Goal: Information Seeking & Learning: Check status

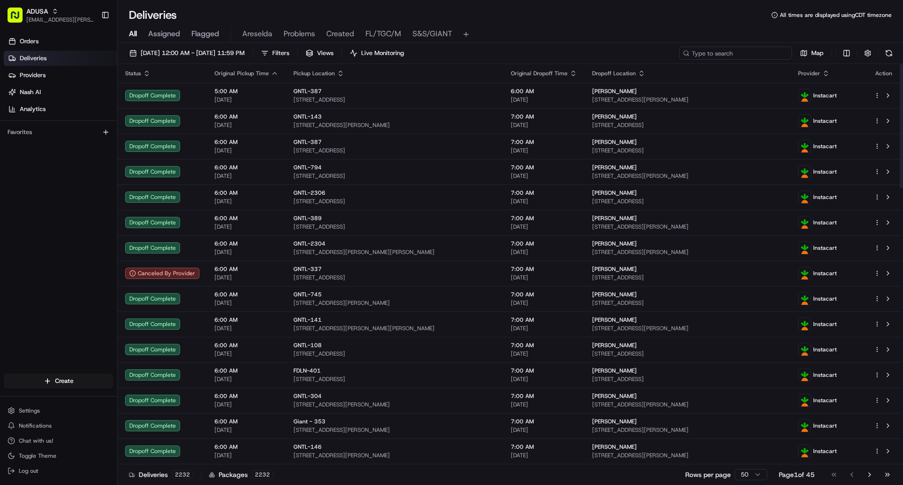
click at [738, 56] on input at bounding box center [735, 53] width 113 height 13
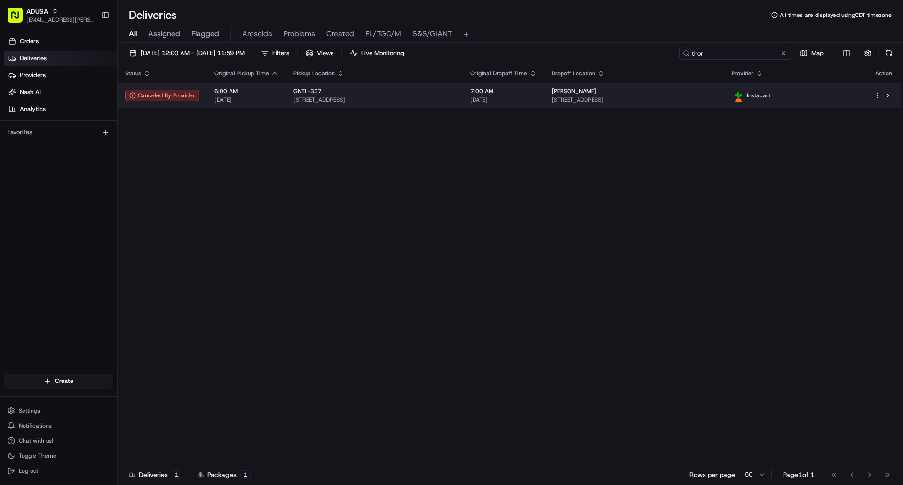
type input "thor"
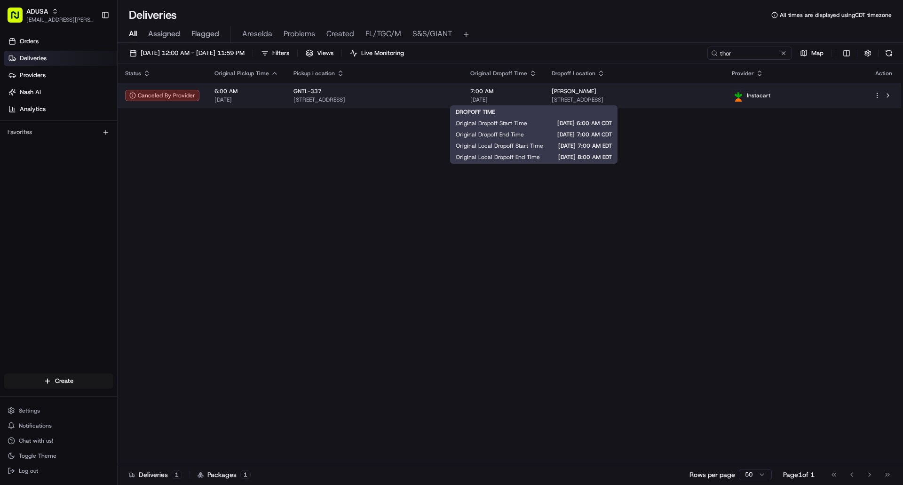
click at [537, 98] on span "[DATE]" at bounding box center [503, 100] width 66 height 8
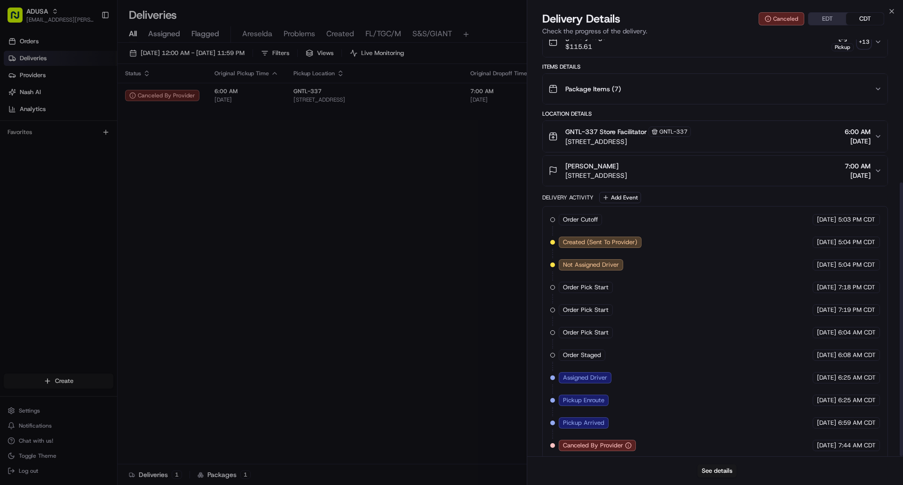
scroll to position [217, 0]
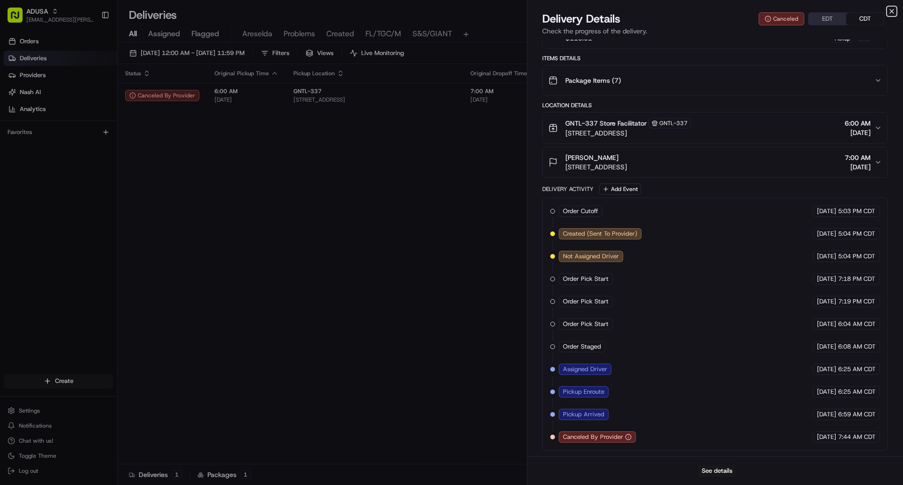
click at [891, 11] on icon "button" at bounding box center [892, 12] width 8 height 8
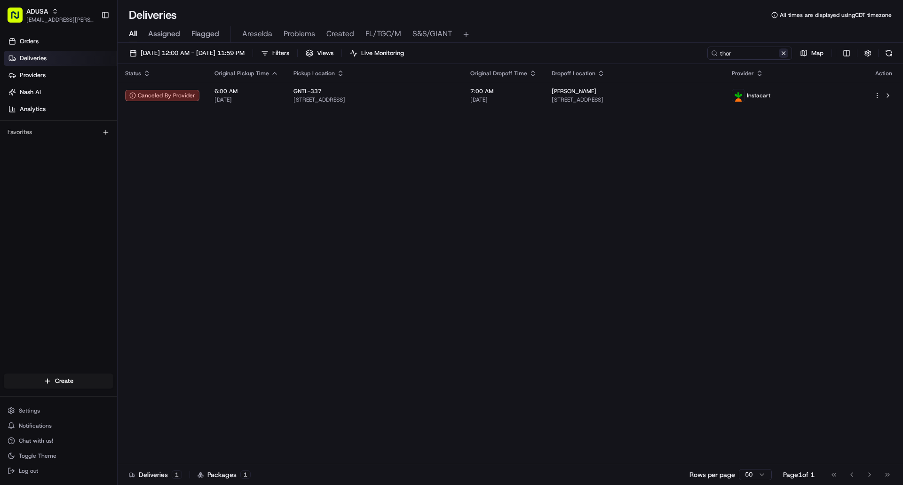
click at [786, 53] on button at bounding box center [783, 52] width 9 height 9
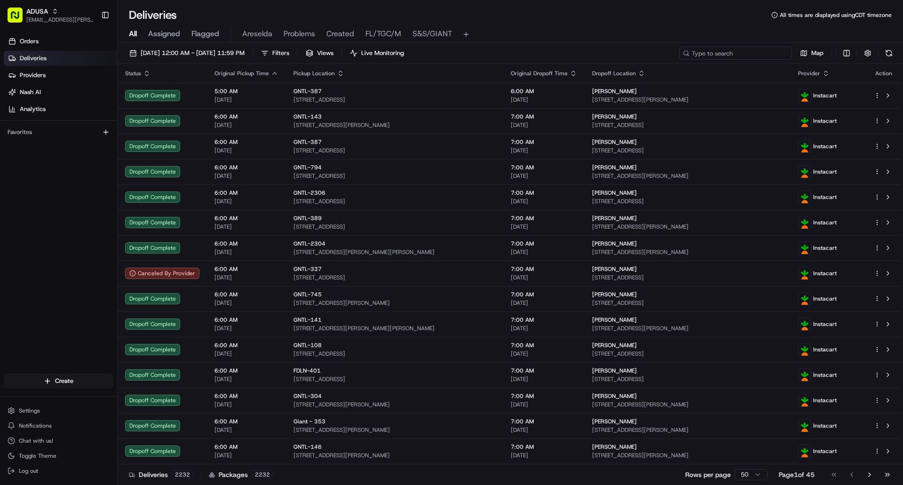
click at [735, 56] on input at bounding box center [735, 53] width 113 height 13
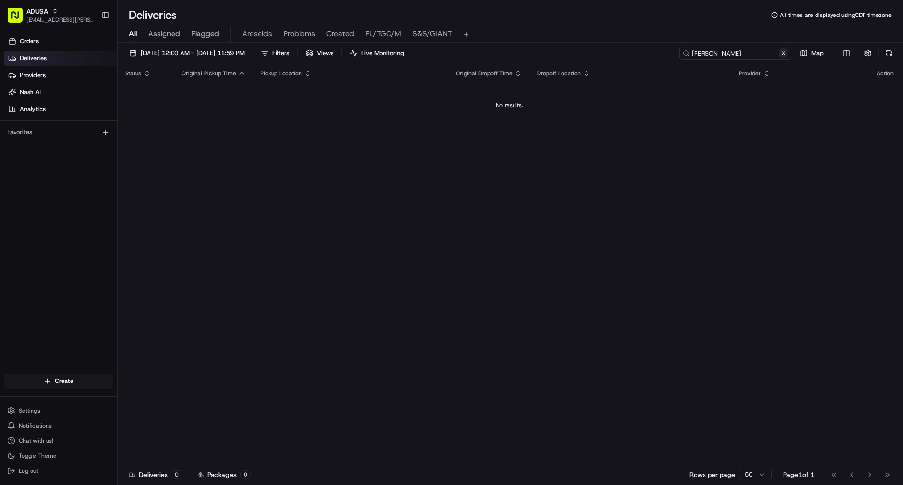
type input "[PERSON_NAME]"
click at [785, 53] on button at bounding box center [783, 52] width 9 height 9
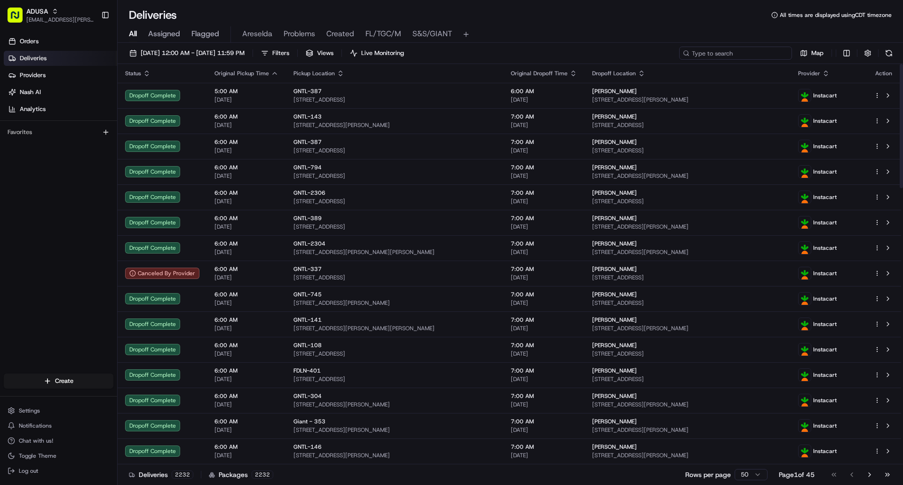
click at [733, 56] on input at bounding box center [735, 53] width 113 height 13
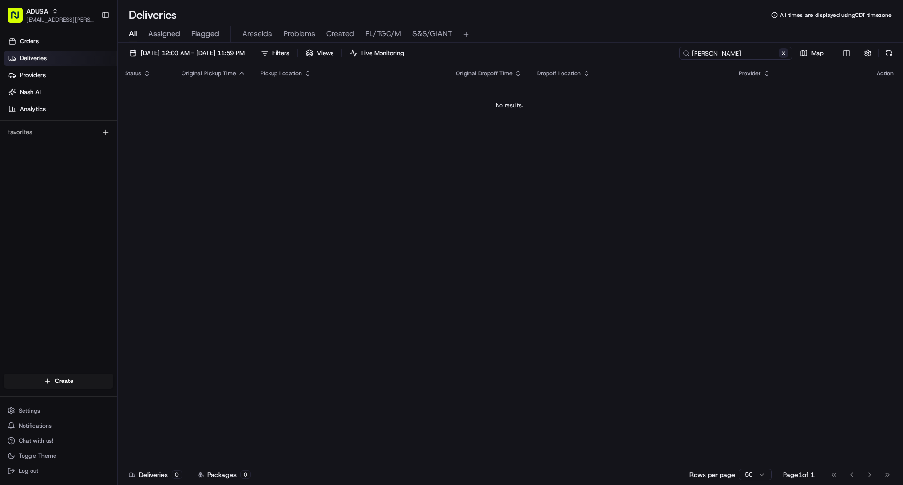
type input "[PERSON_NAME]"
click at [785, 54] on button at bounding box center [783, 52] width 9 height 9
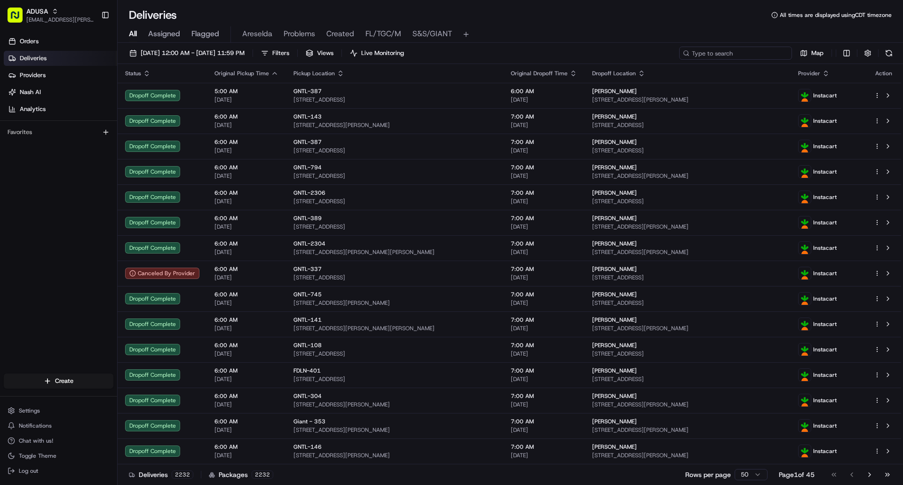
click at [755, 51] on input at bounding box center [735, 53] width 113 height 13
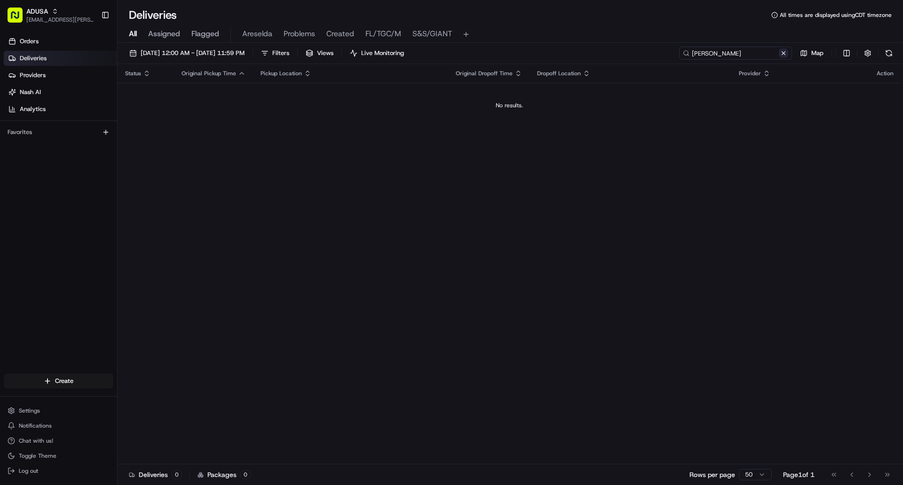
type input "[PERSON_NAME]"
click at [783, 55] on button at bounding box center [783, 52] width 9 height 9
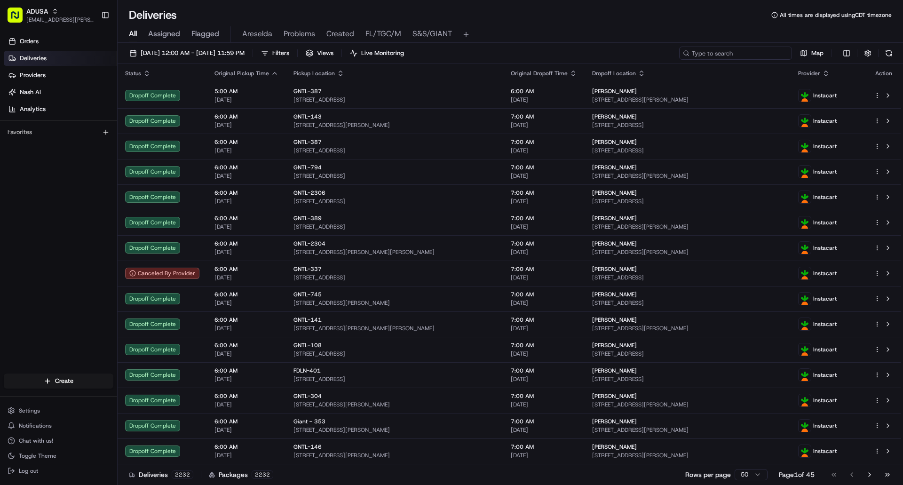
click at [738, 53] on input at bounding box center [735, 53] width 113 height 13
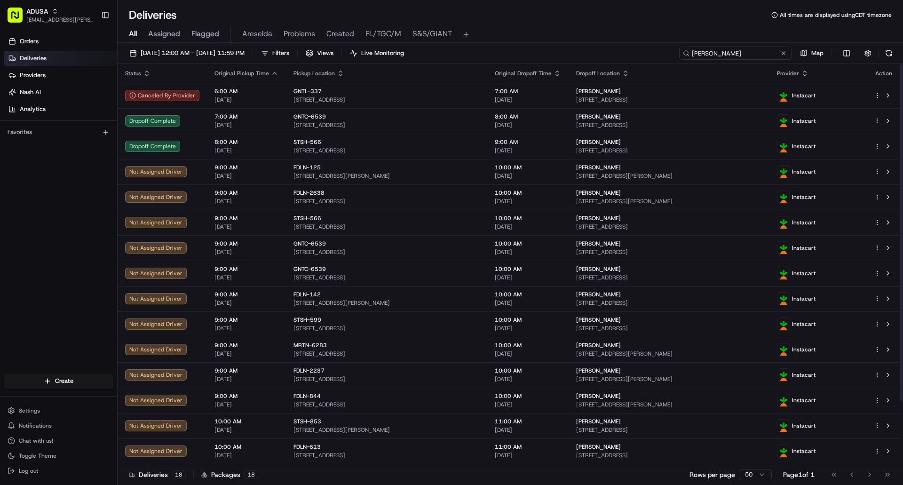
type input "[PERSON_NAME]"
click at [785, 55] on button at bounding box center [783, 52] width 9 height 9
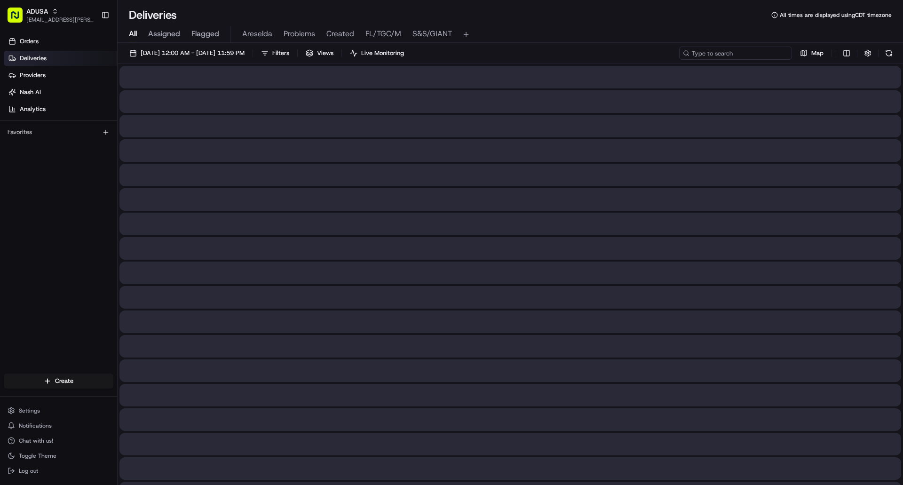
click at [747, 54] on input at bounding box center [735, 53] width 113 height 13
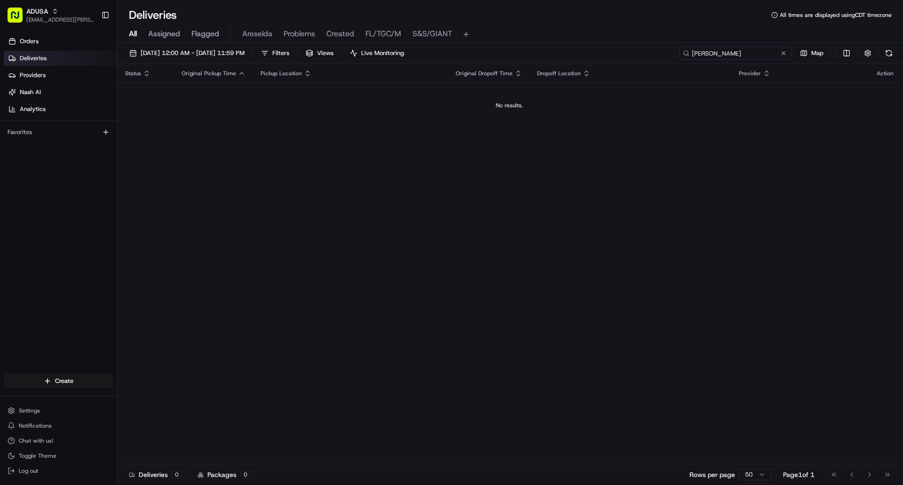
type input "[PERSON_NAME]"
click at [784, 53] on button at bounding box center [783, 52] width 9 height 9
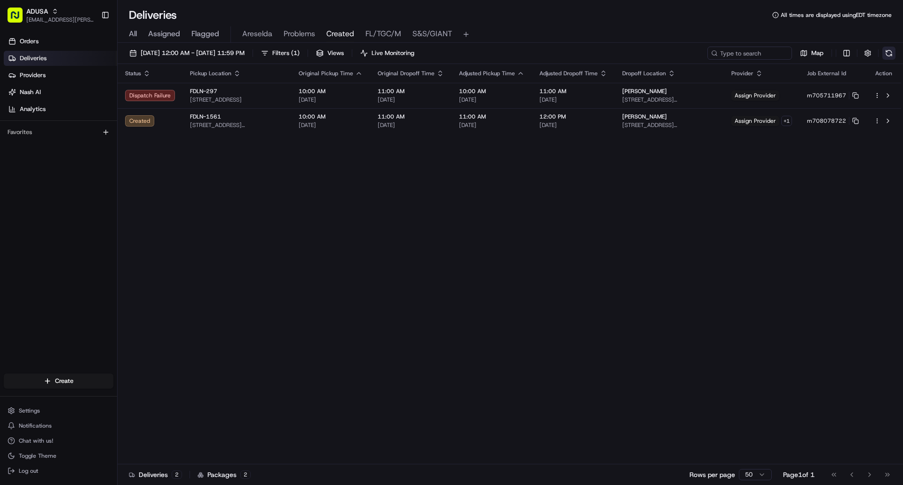
click at [891, 53] on button at bounding box center [889, 53] width 13 height 13
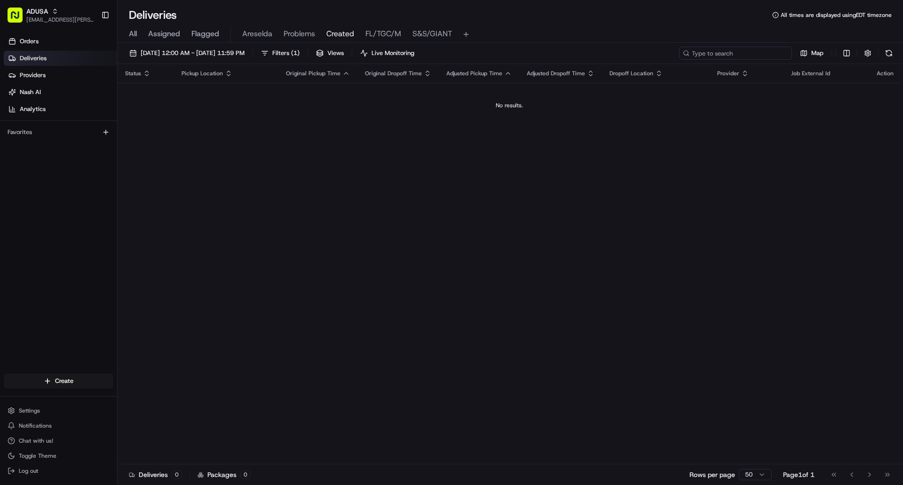
click at [741, 55] on input at bounding box center [735, 53] width 113 height 13
click at [728, 53] on input "[PERSON_NAME]" at bounding box center [735, 53] width 113 height 13
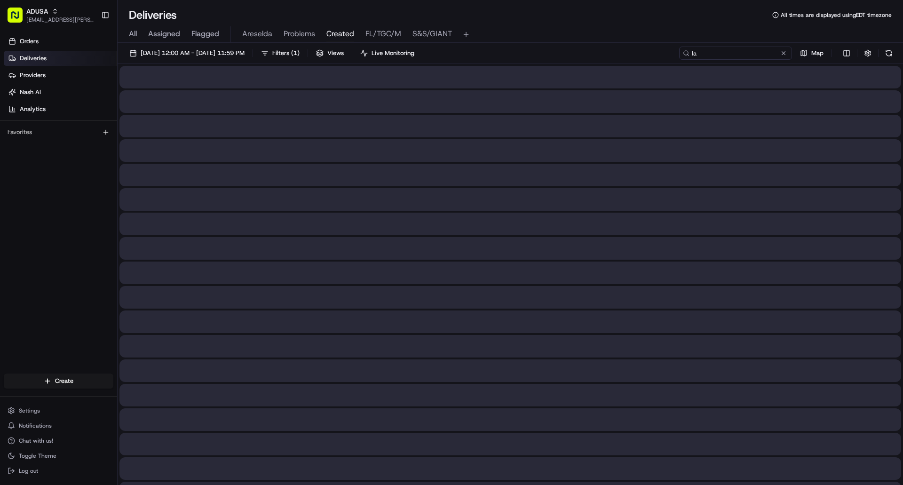
type input "l"
